Goal: Obtain resource: Obtain resource

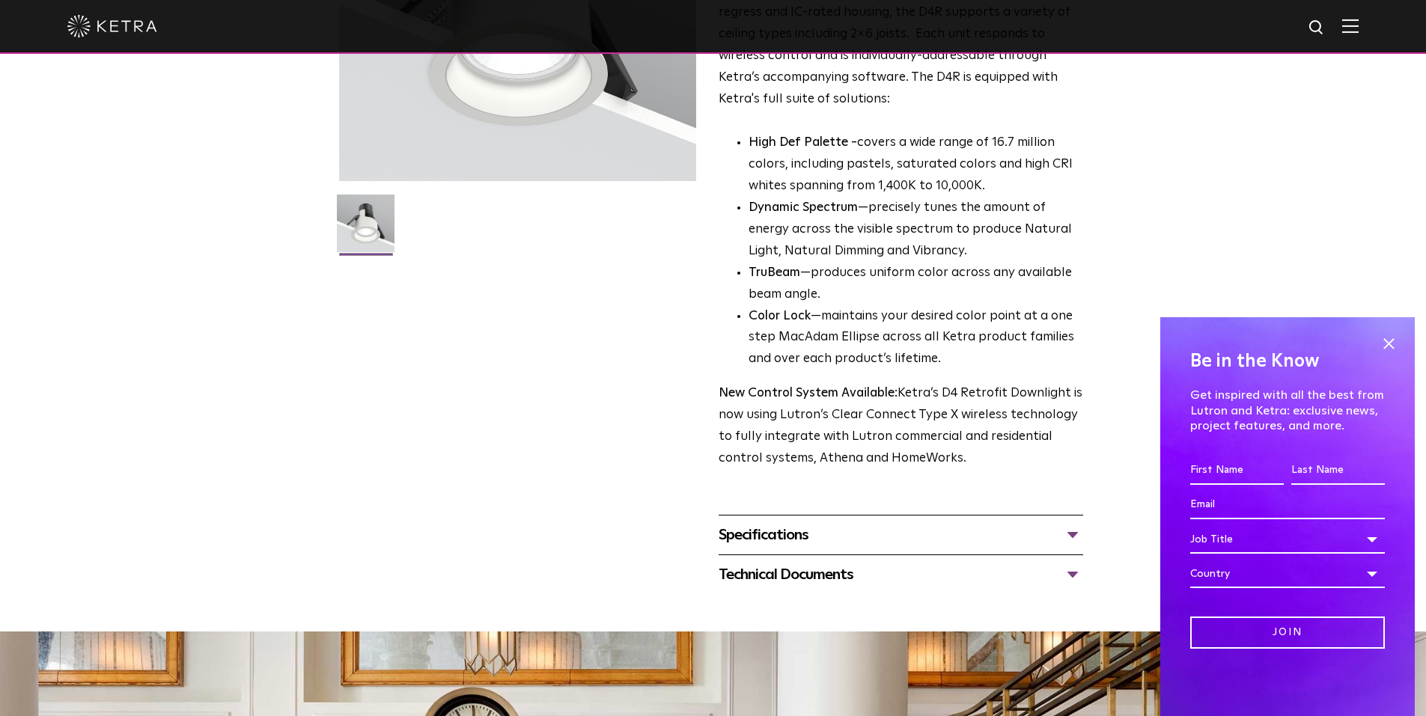
scroll to position [399, 0]
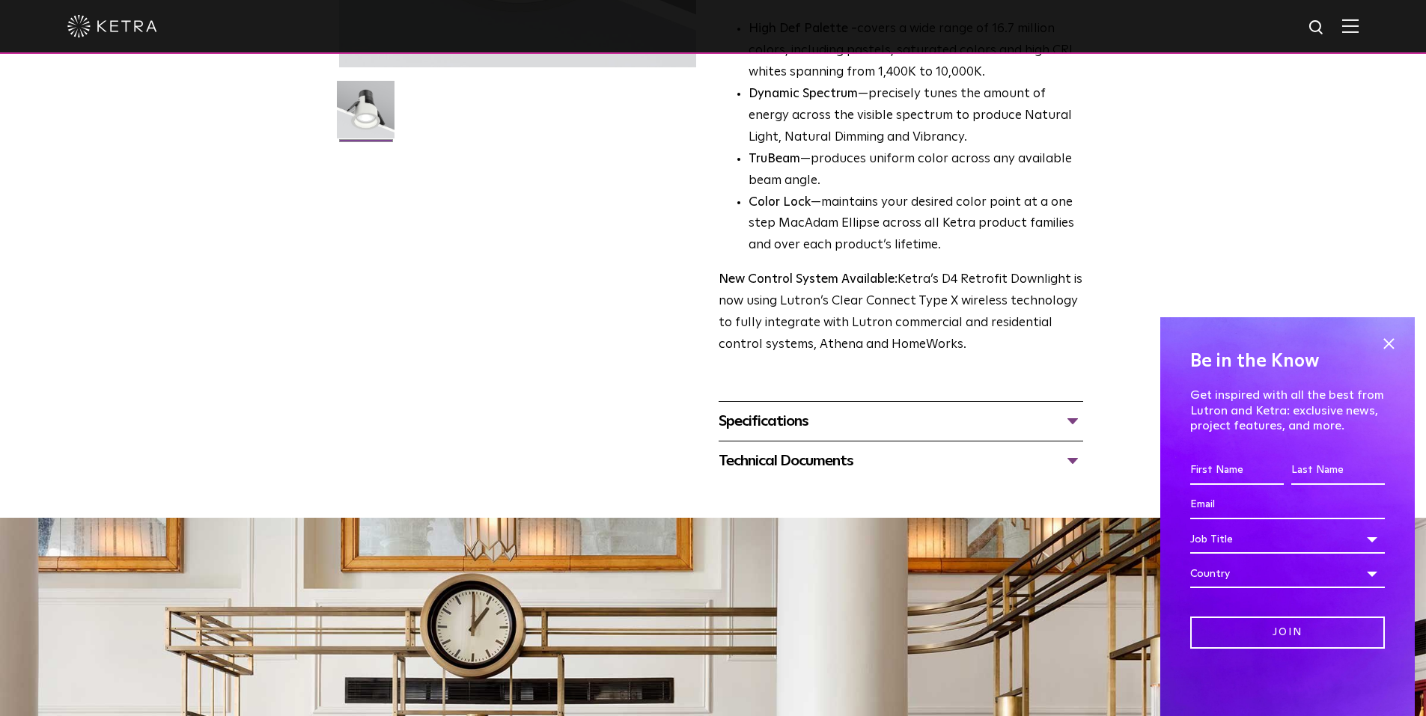
click at [1013, 408] on div "Specifications LUMEN OUTPUTS 800 Beam Angles 15, 25, 40, 60, 90 CONTROL Lutron …" at bounding box center [900, 421] width 364 height 40
click at [1057, 424] on div "Specifications" at bounding box center [900, 421] width 364 height 24
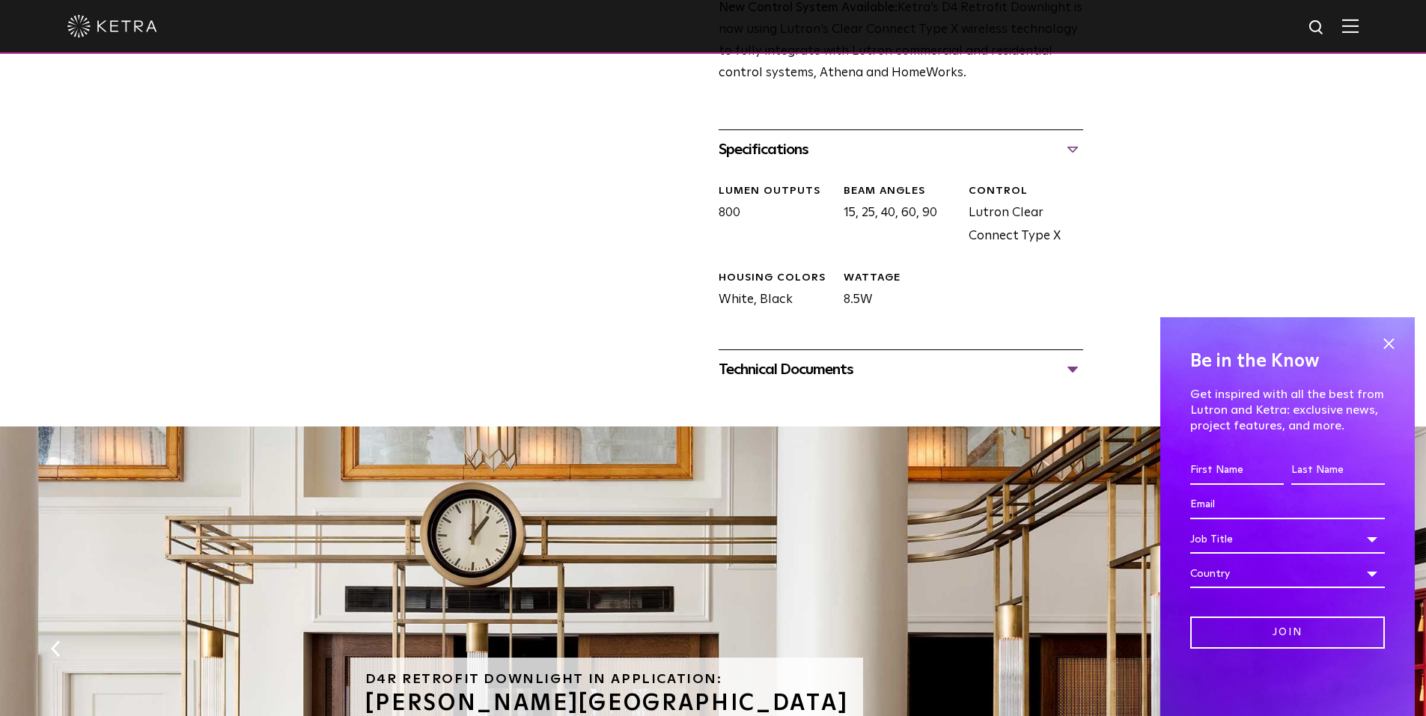
scroll to position [698, 0]
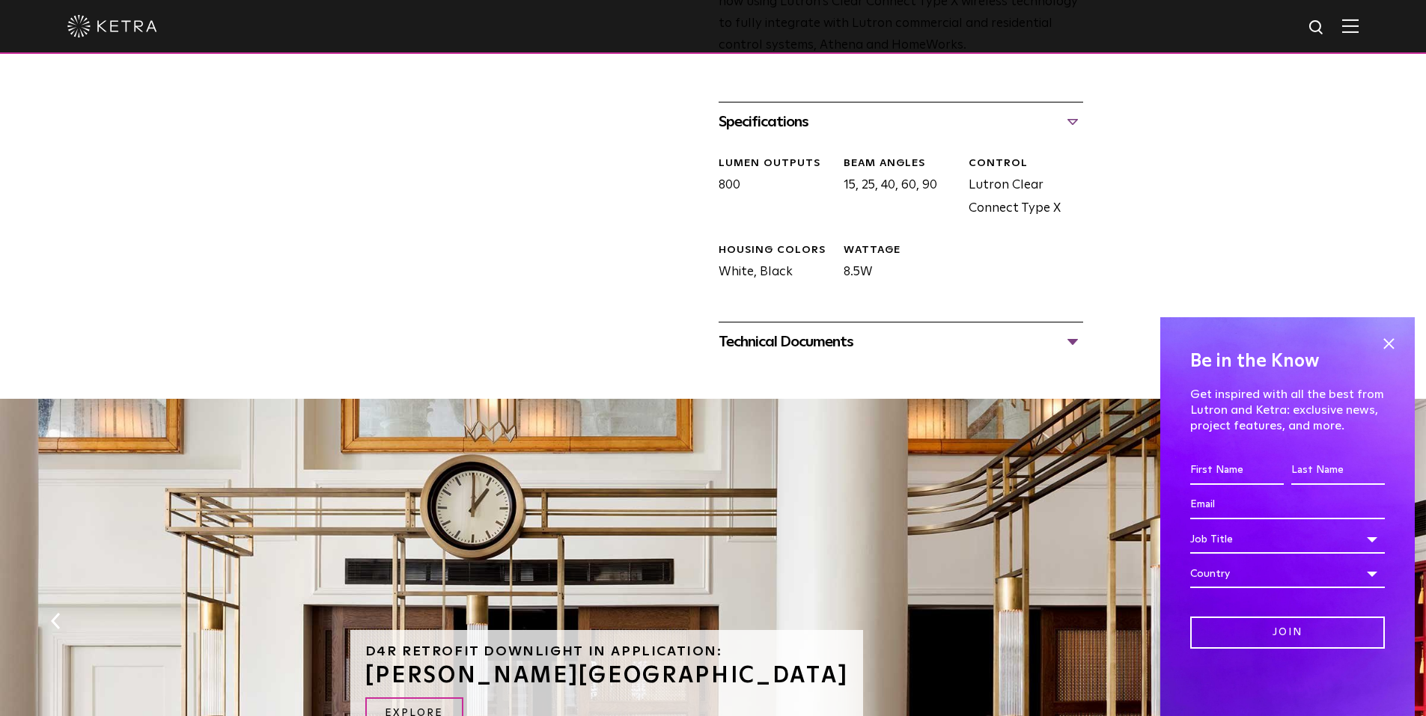
click at [952, 329] on div "Technical Documents D4R Specification Sheet D4R Installation Guide D4R Retrofit…" at bounding box center [900, 342] width 364 height 40
click at [952, 338] on div "Technical Documents" at bounding box center [900, 342] width 364 height 24
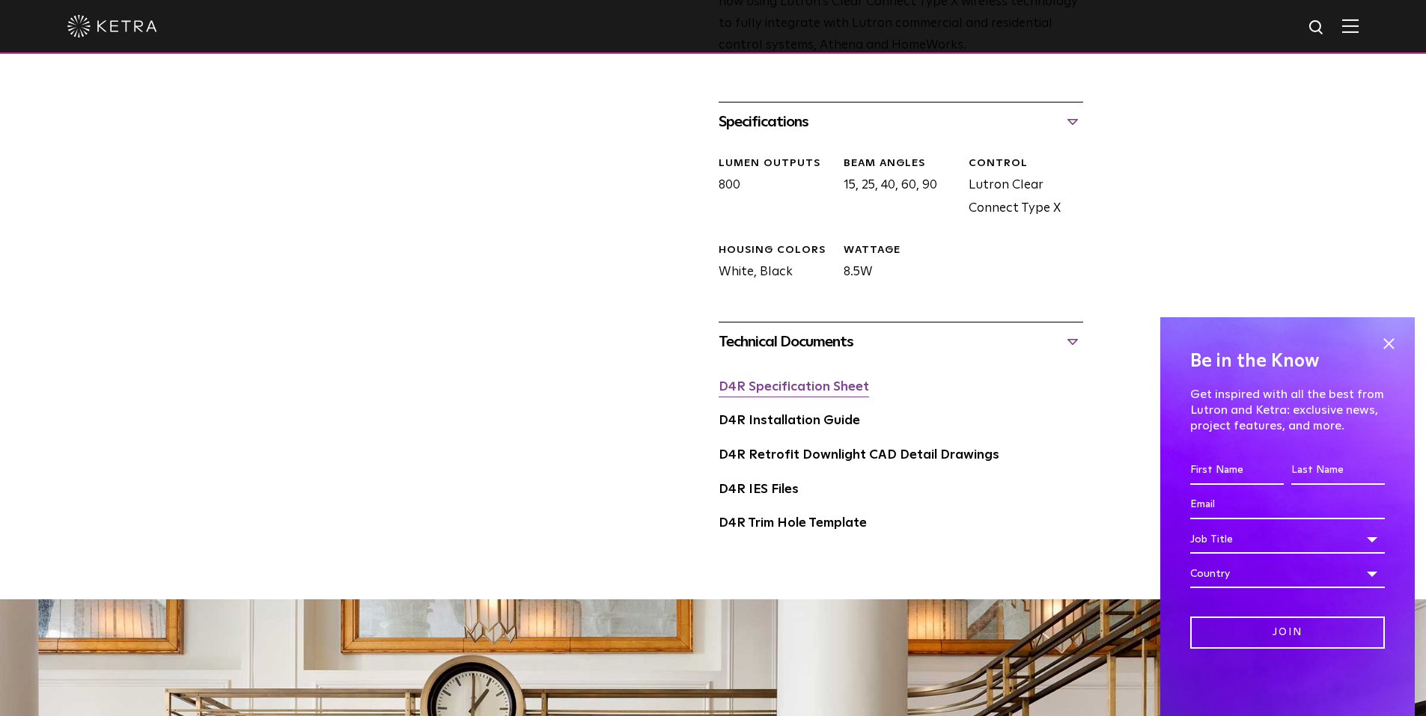
click at [828, 394] on link "D4R Specification Sheet" at bounding box center [793, 387] width 150 height 13
click at [826, 528] on link "D4R Trim Hole Template" at bounding box center [792, 523] width 148 height 13
click at [824, 420] on link "D4R Installation Guide" at bounding box center [788, 421] width 141 height 13
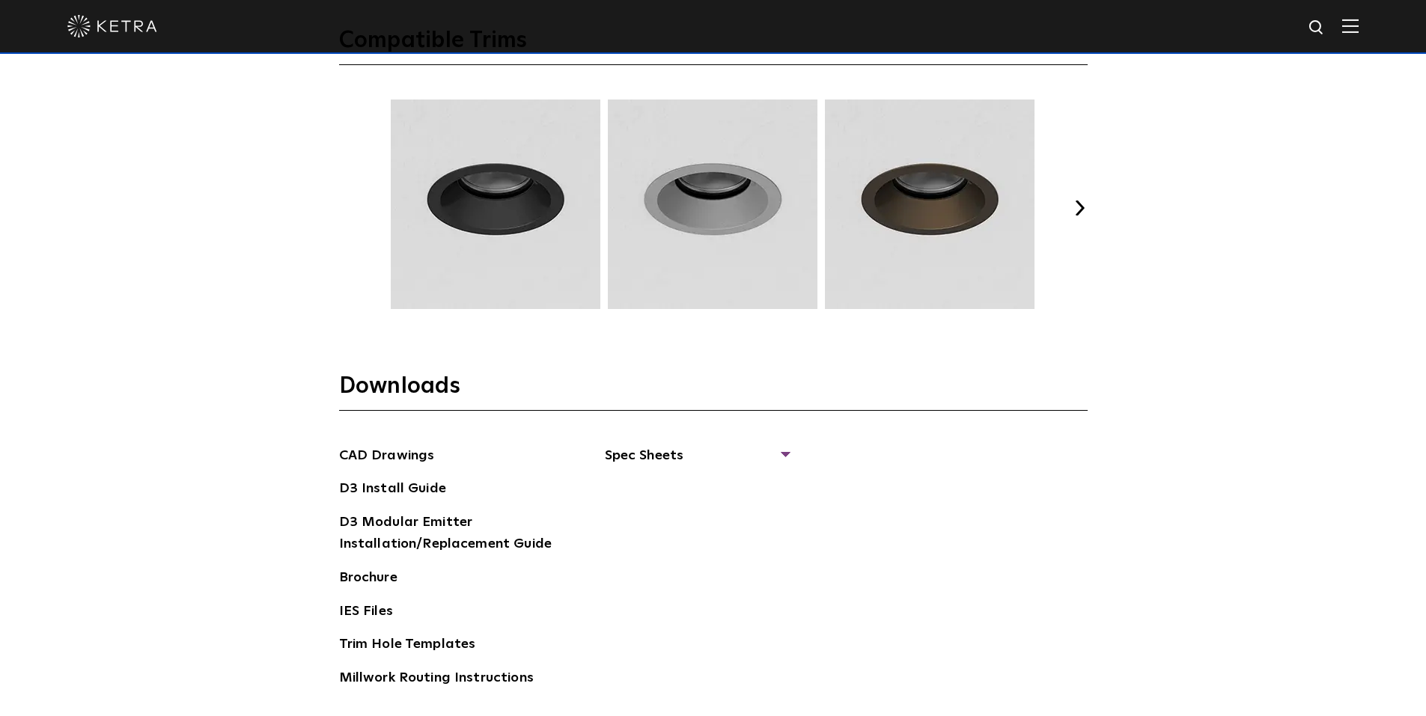
scroll to position [2195, 0]
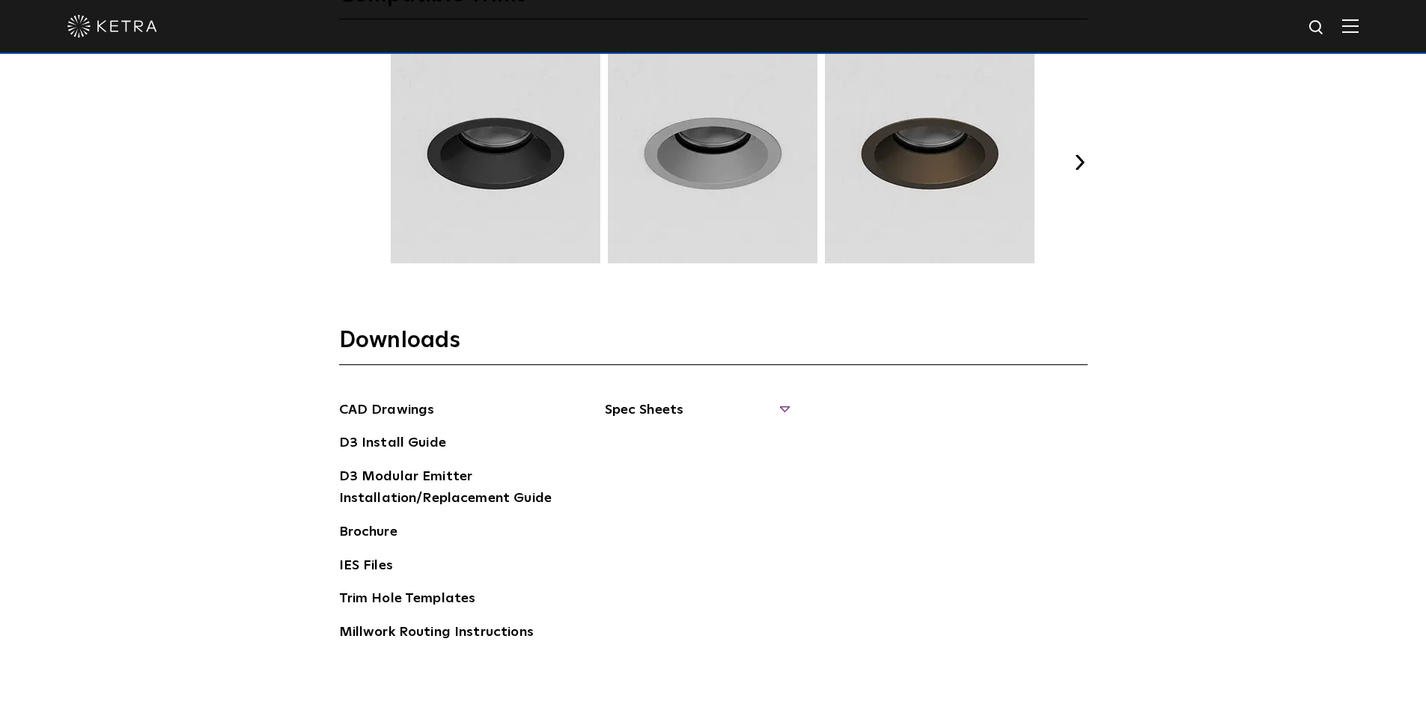
click at [773, 406] on span "Spec Sheets" at bounding box center [696, 416] width 183 height 33
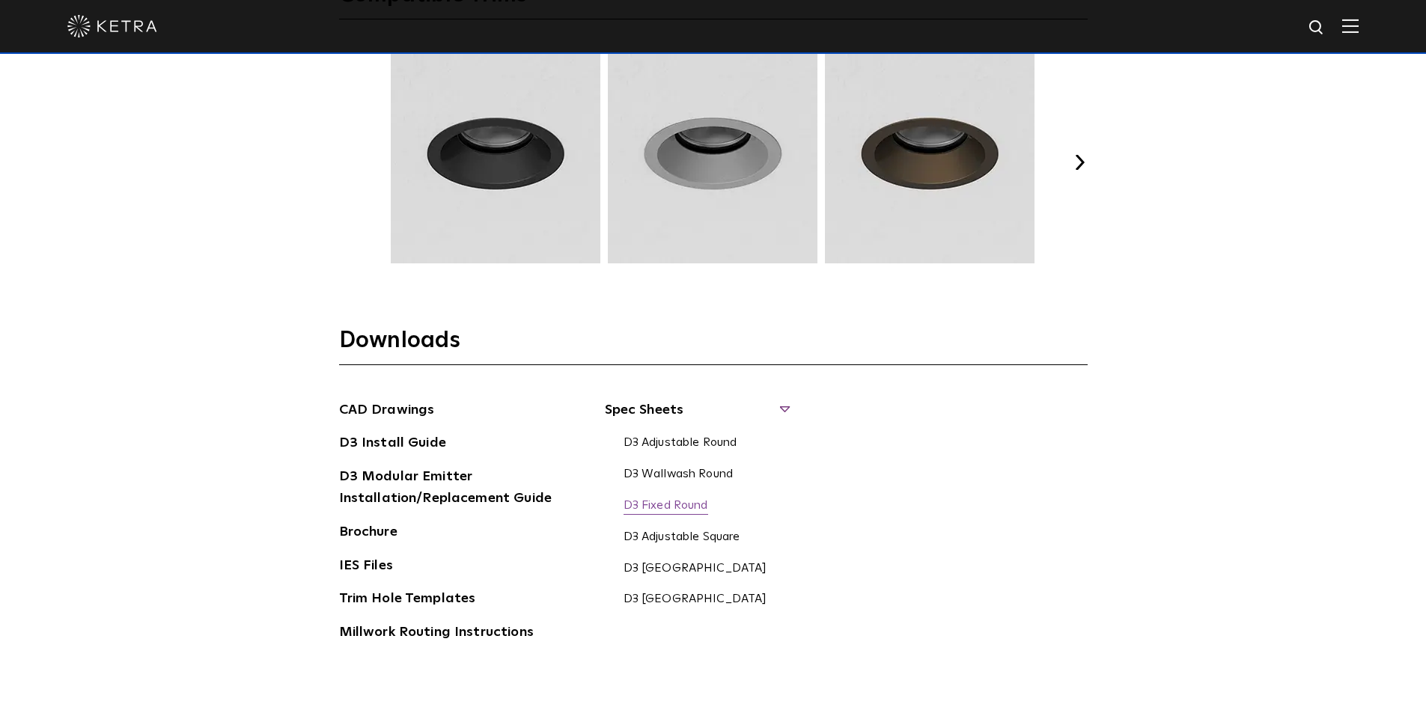
click at [691, 503] on link "D3 Fixed Round" at bounding box center [665, 506] width 85 height 16
click at [1077, 160] on button "Next" at bounding box center [1079, 162] width 15 height 15
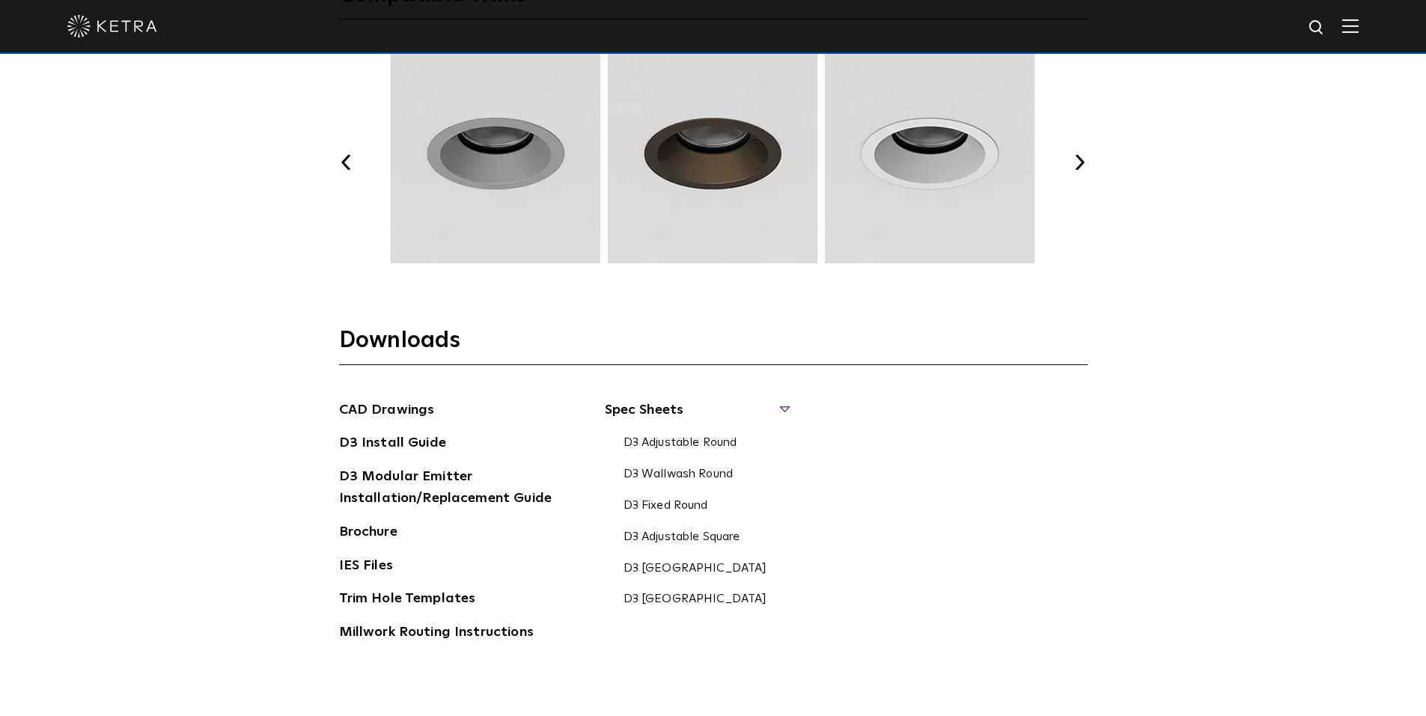
click at [1077, 160] on button "Next" at bounding box center [1079, 162] width 15 height 15
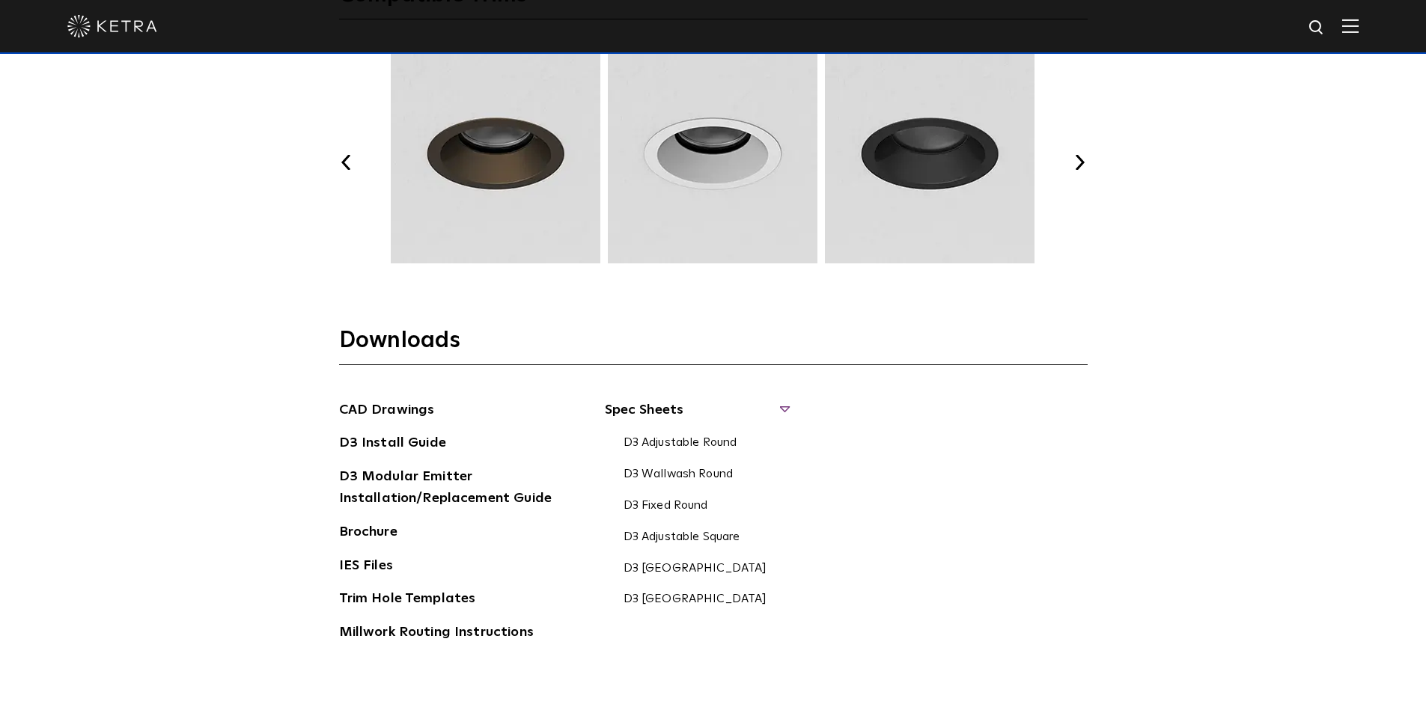
click at [1077, 160] on button "Next" at bounding box center [1079, 162] width 15 height 15
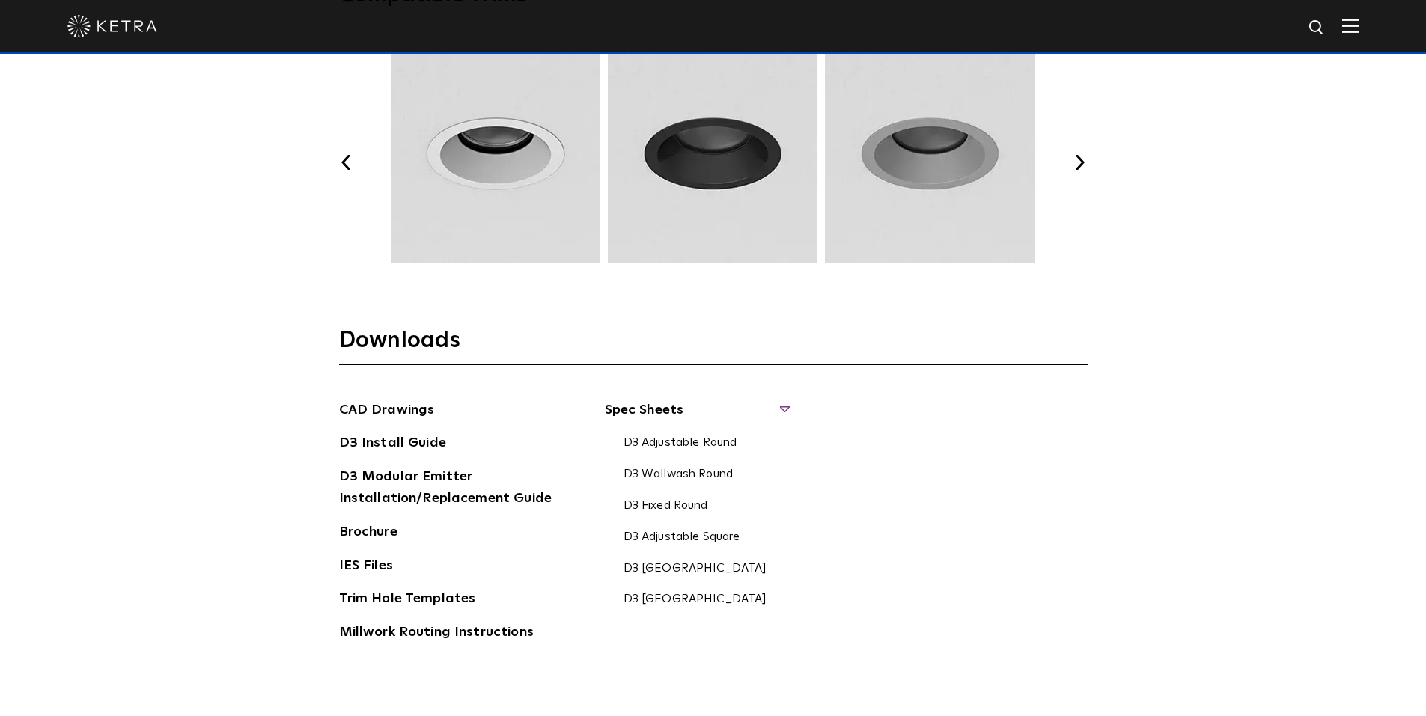
click at [1077, 160] on button "Next" at bounding box center [1079, 162] width 15 height 15
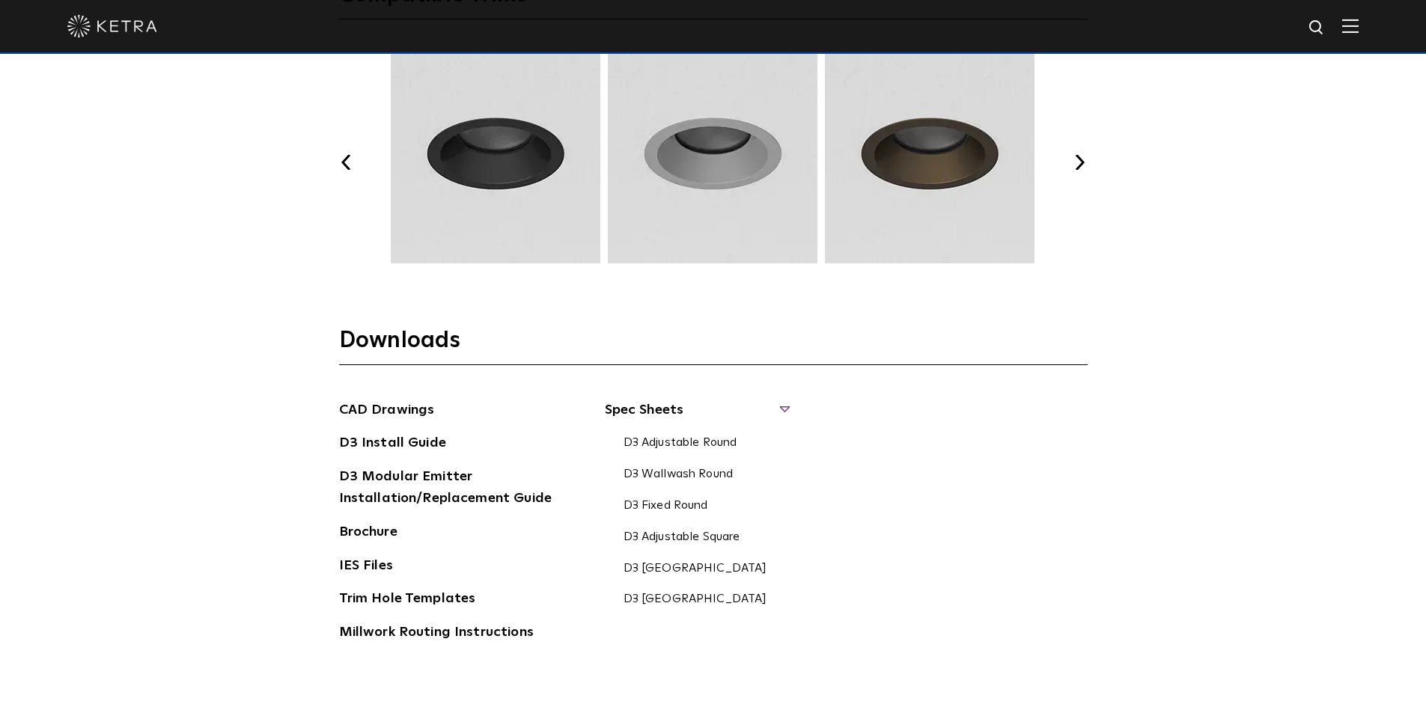
click at [1077, 160] on button "Next" at bounding box center [1079, 162] width 15 height 15
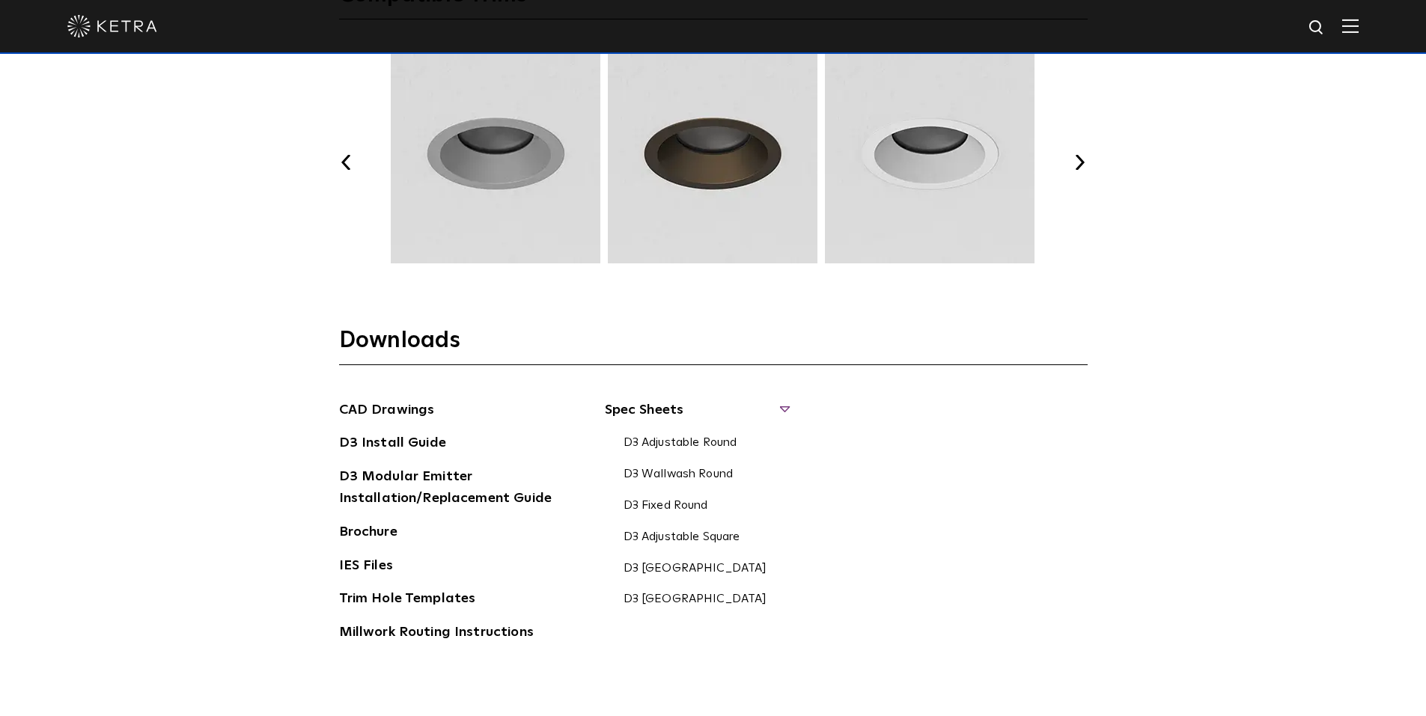
click at [1077, 159] on button "Next" at bounding box center [1079, 162] width 15 height 15
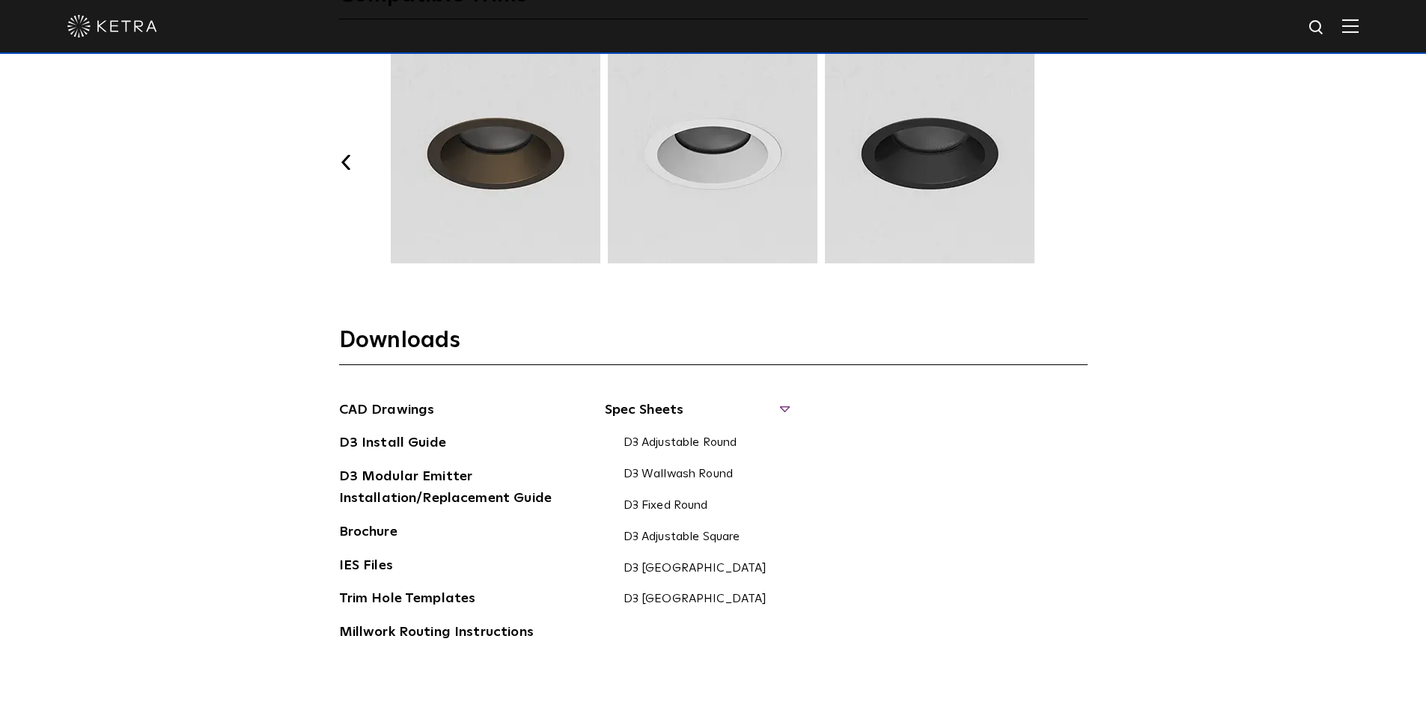
click at [507, 162] on img at bounding box center [495, 159] width 214 height 210
